Goal: Transaction & Acquisition: Download file/media

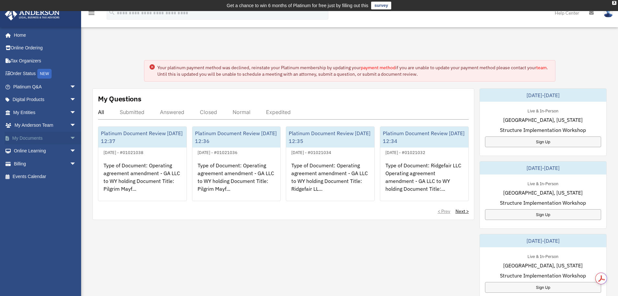
click at [21, 136] on link "My Documents arrow_drop_down" at bounding box center [45, 137] width 81 height 13
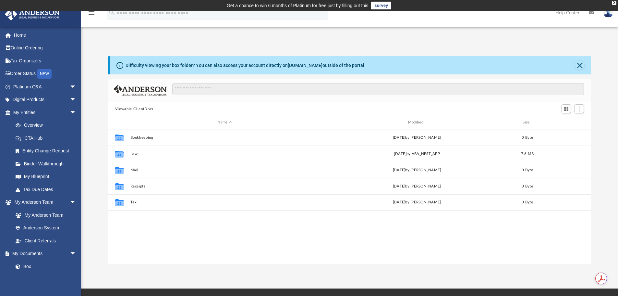
scroll to position [143, 478]
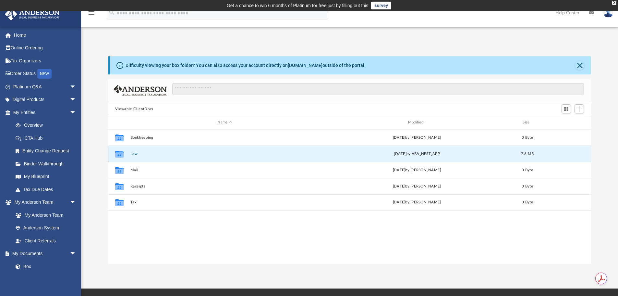
click at [144, 151] on button "Law" at bounding box center [224, 153] width 189 height 4
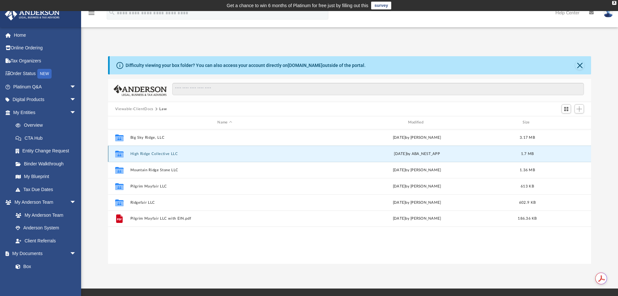
click at [147, 152] on button "High Ridge Collective LLC" at bounding box center [224, 153] width 189 height 4
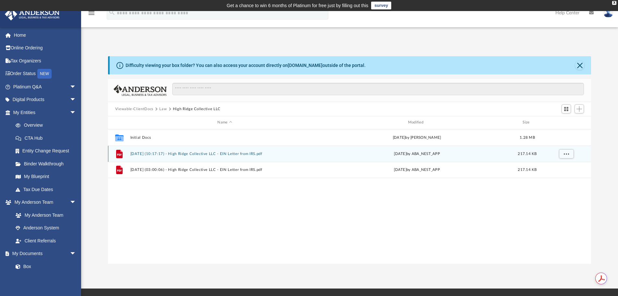
click at [256, 155] on button "2025.08.05 (10:17:17) - High Ridge Collective LLC - EIN Letter from IRS.pdf" at bounding box center [224, 153] width 189 height 4
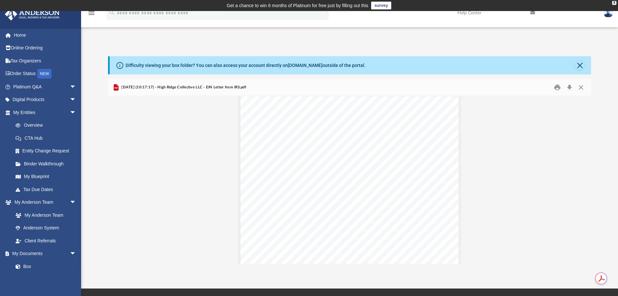
scroll to position [0, 0]
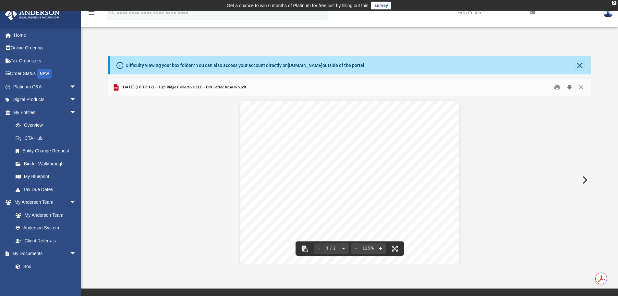
click at [568, 87] on button "Download" at bounding box center [569, 87] width 12 height 10
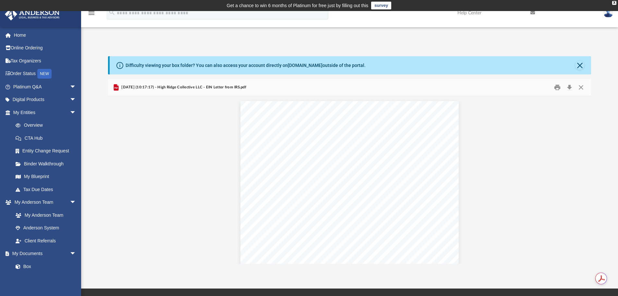
click at [100, 47] on div "Difficulty viewing your box folder? You can also access your account directly o…" at bounding box center [349, 152] width 537 height 221
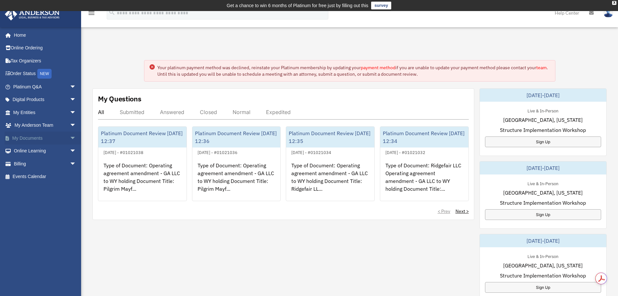
click at [28, 139] on link "My Documents arrow_drop_down" at bounding box center [45, 137] width 81 height 13
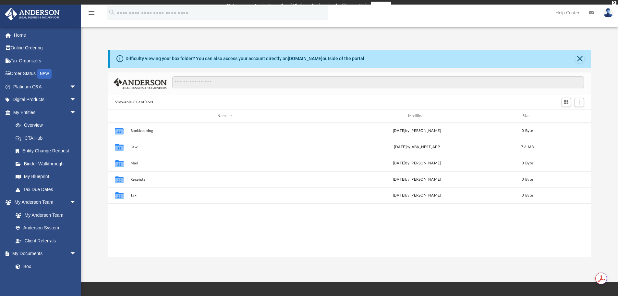
scroll to position [143, 478]
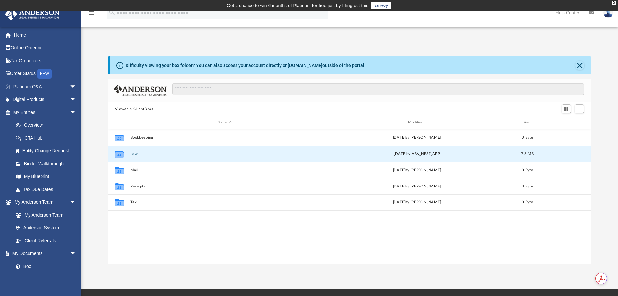
click at [140, 153] on button "Law" at bounding box center [224, 153] width 189 height 4
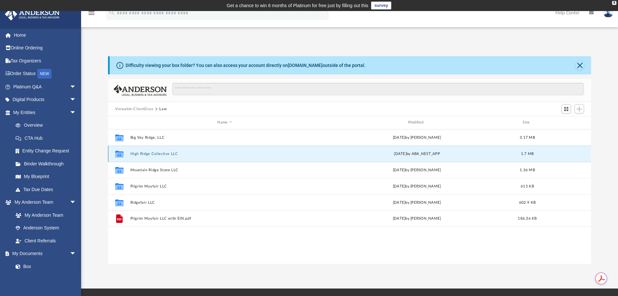
click at [143, 154] on button "High Ridge Collective LLC" at bounding box center [224, 153] width 189 height 4
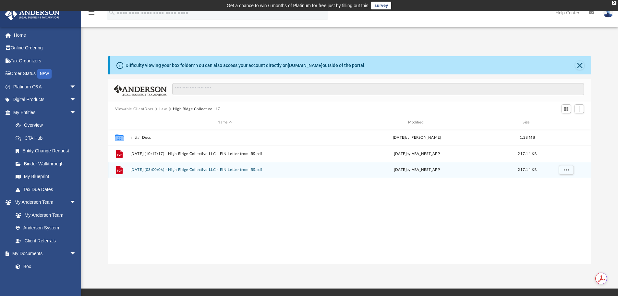
click at [195, 169] on button "2025.08.07 (03:00:06) - High Ridge Collective LLC - EIN Letter from IRS.pdf" at bounding box center [224, 169] width 189 height 4
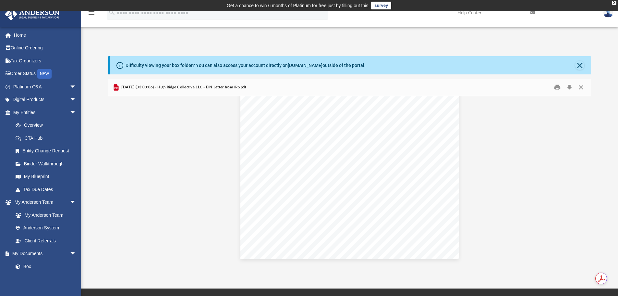
scroll to position [0, 0]
click at [571, 89] on button "Download" at bounding box center [569, 87] width 12 height 10
